Goal: Task Accomplishment & Management: Manage account settings

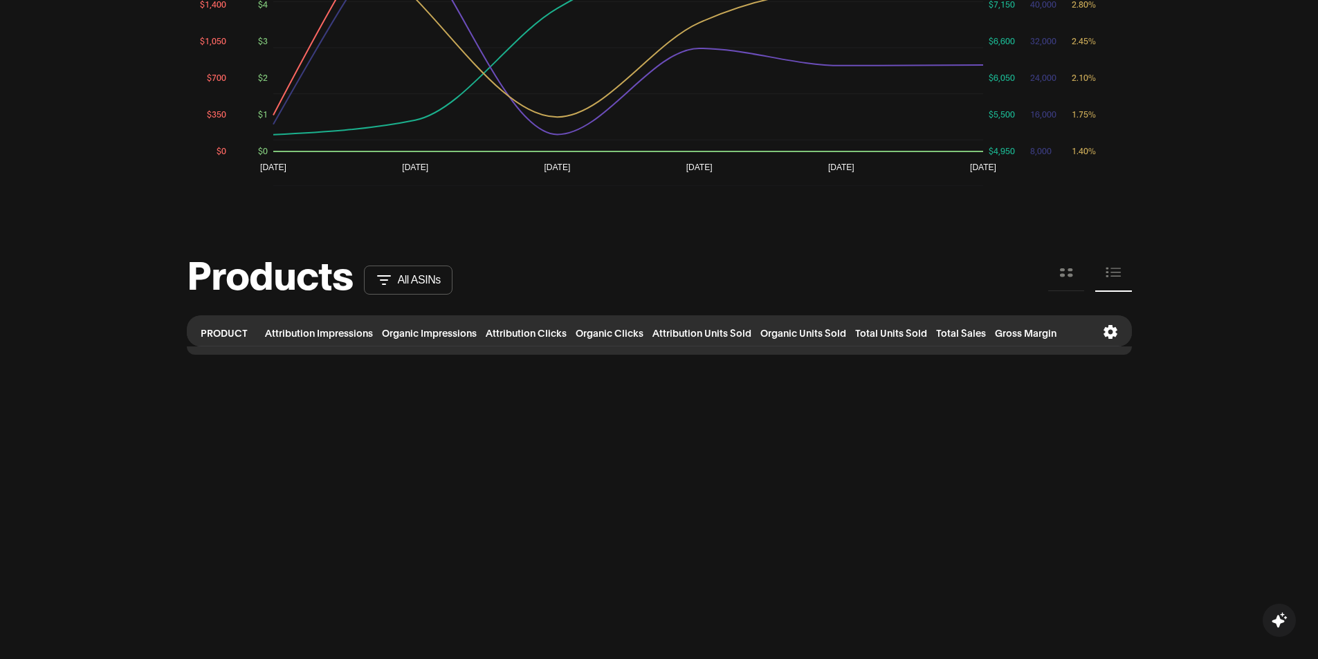
scroll to position [969, 0]
